Goal: Task Accomplishment & Management: Use online tool/utility

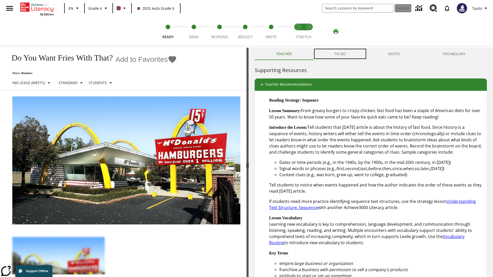
click at [340, 54] on button "TO-DO" at bounding box center [340, 54] width 54 height 12
